Goal: Contribute content

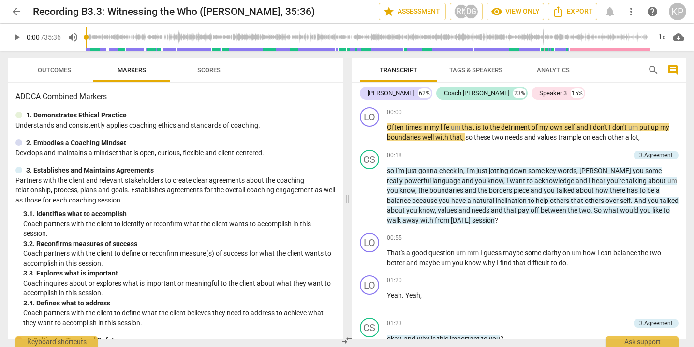
scroll to position [20, 0]
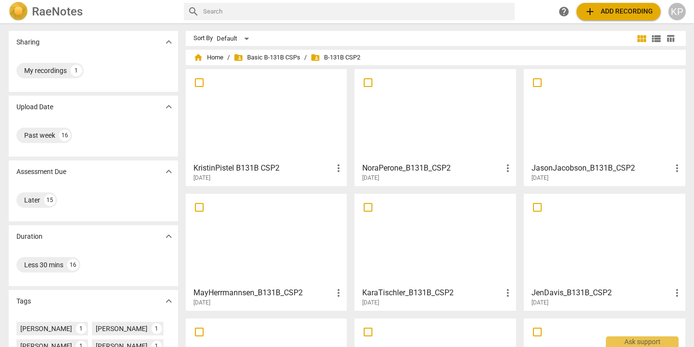
click at [223, 163] on h3 "KristinPistel B131B CSP2" at bounding box center [263, 168] width 140 height 12
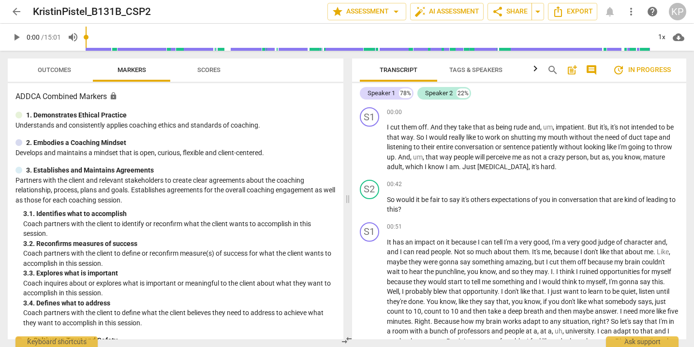
click at [571, 71] on span "post_add" at bounding box center [572, 70] width 12 height 12
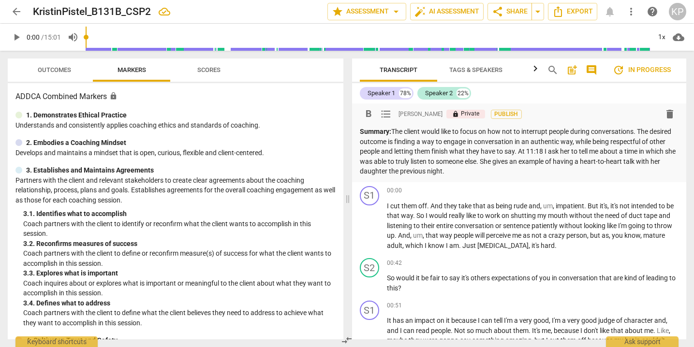
click at [567, 92] on div "Speaker 1 78% Speaker 2 22%" at bounding box center [519, 93] width 319 height 16
click at [18, 12] on span "arrow_back" at bounding box center [17, 12] width 12 height 12
